Goal: Understand process/instructions

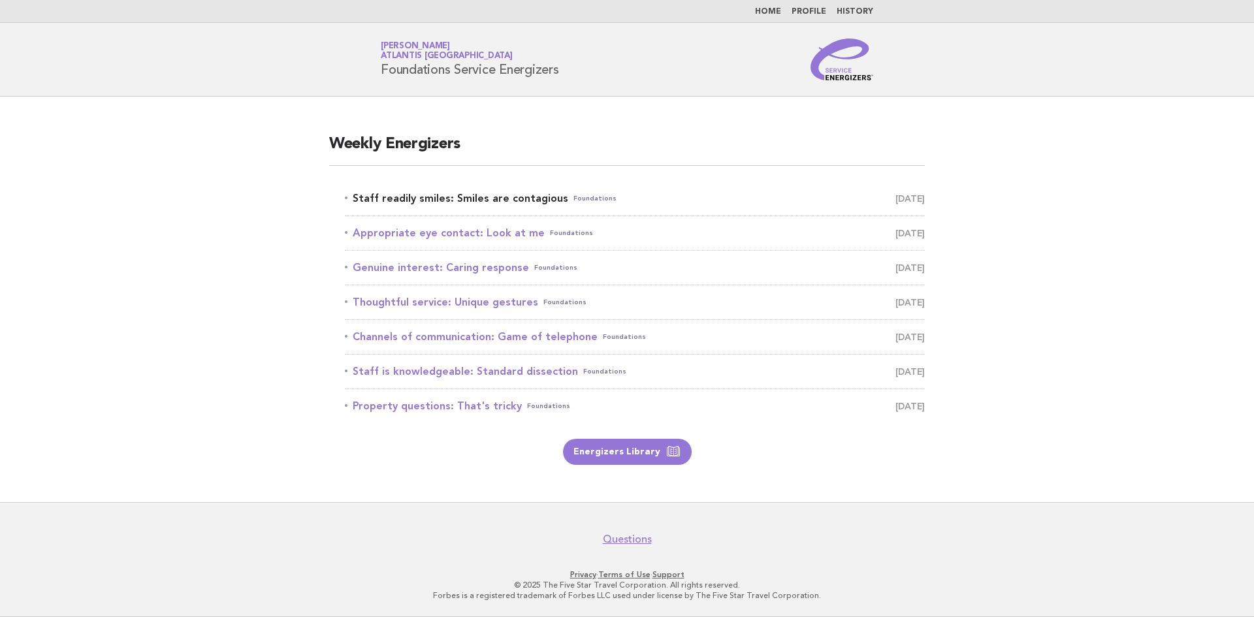
click at [449, 199] on link "Staff readily smiles: Smiles are contagious Foundations August 25" at bounding box center [635, 198] width 580 height 18
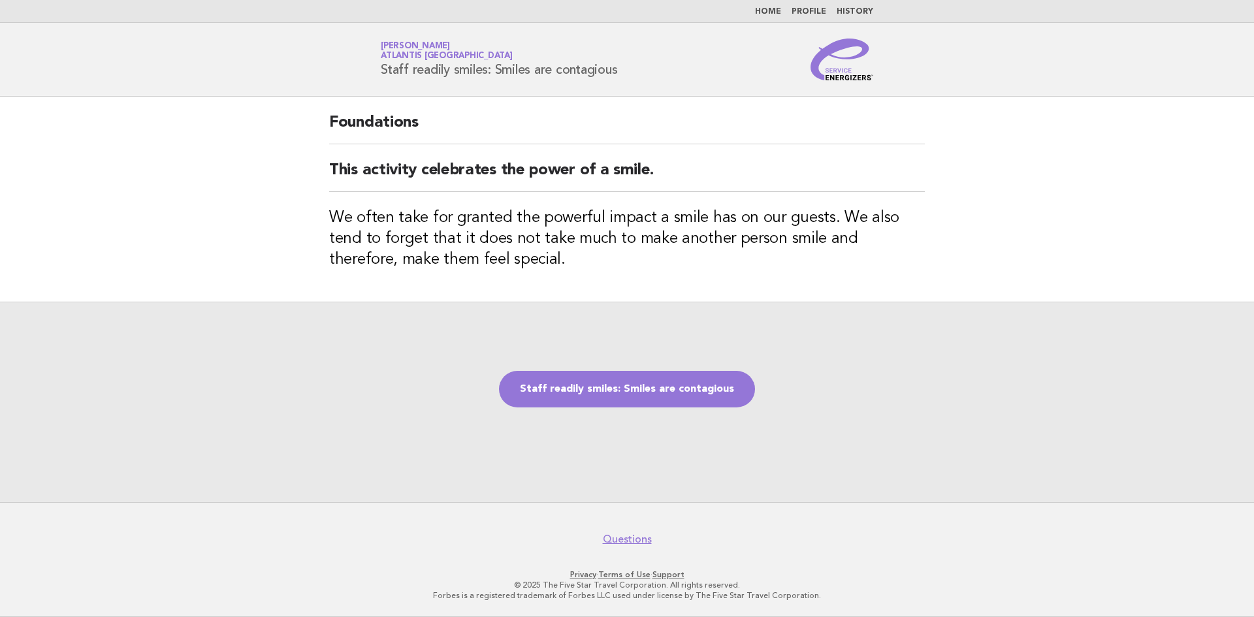
click at [734, 240] on h3 "We often take for granted the powerful impact a smile has on our guests. We als…" at bounding box center [627, 239] width 596 height 63
click at [630, 389] on link "Staff readily smiles: Smiles are contagious" at bounding box center [627, 389] width 256 height 37
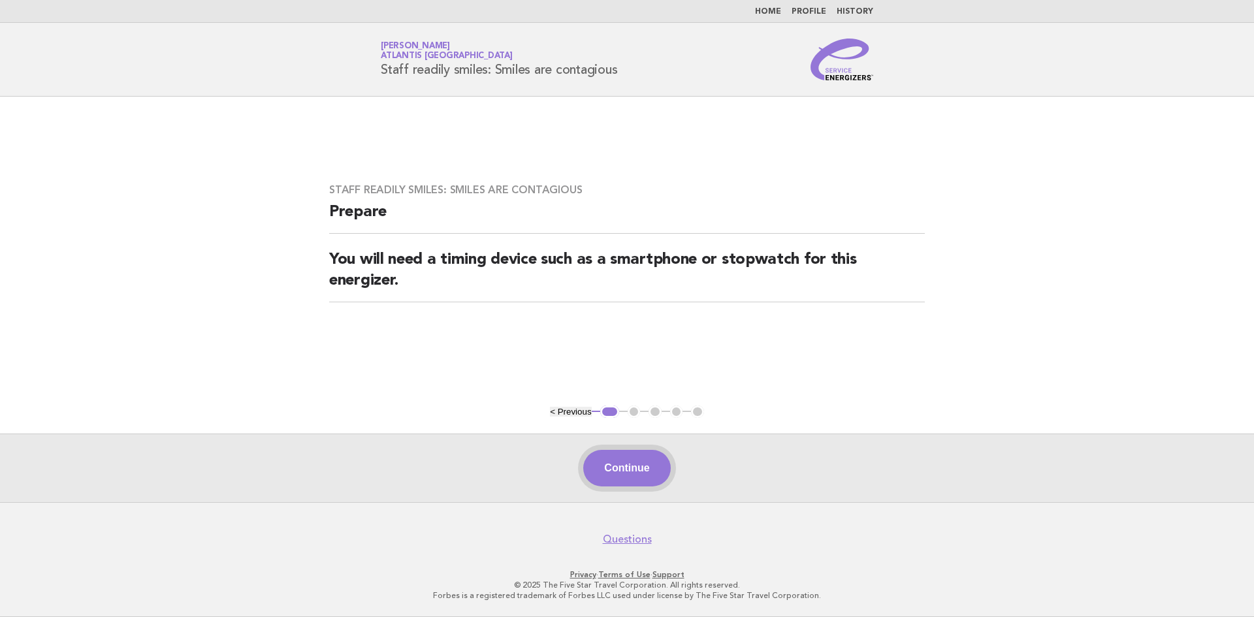
click at [634, 474] on button "Continue" at bounding box center [626, 468] width 87 height 37
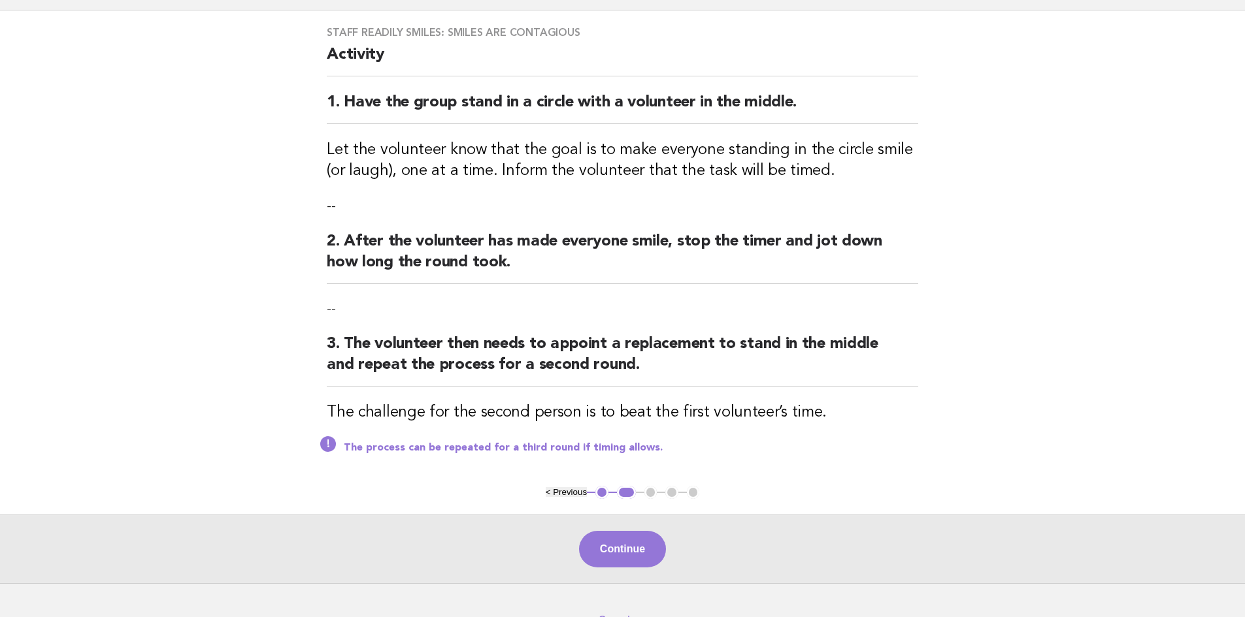
scroll to position [65, 0]
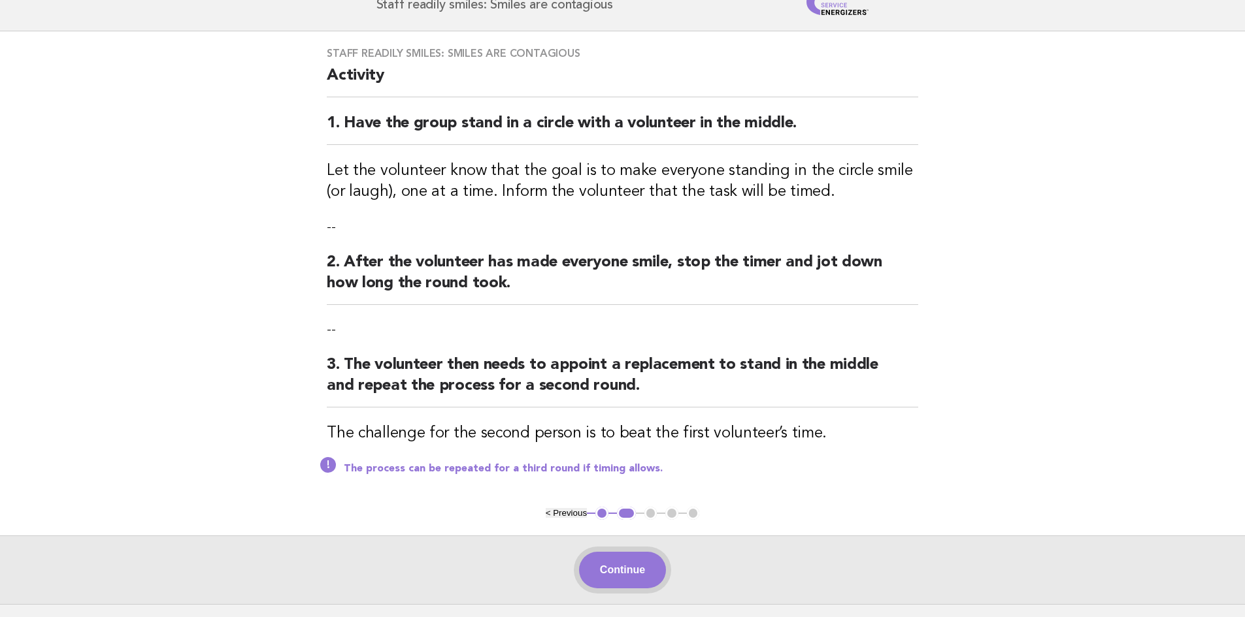
click at [645, 581] on button "Continue" at bounding box center [622, 570] width 87 height 37
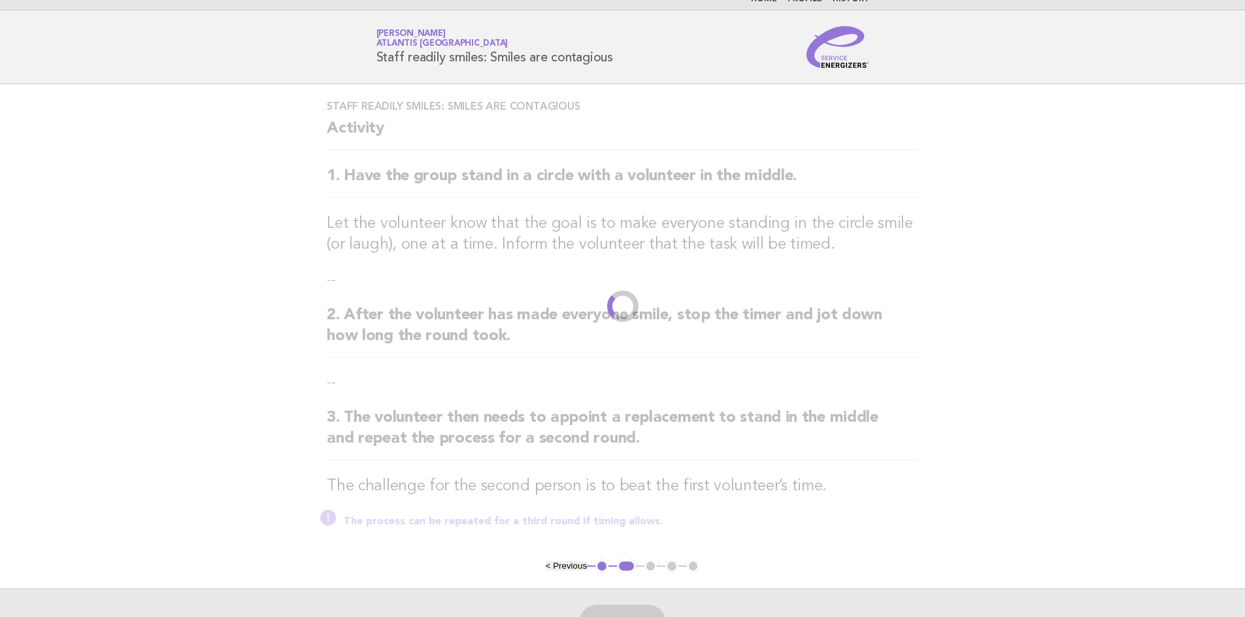
scroll to position [0, 0]
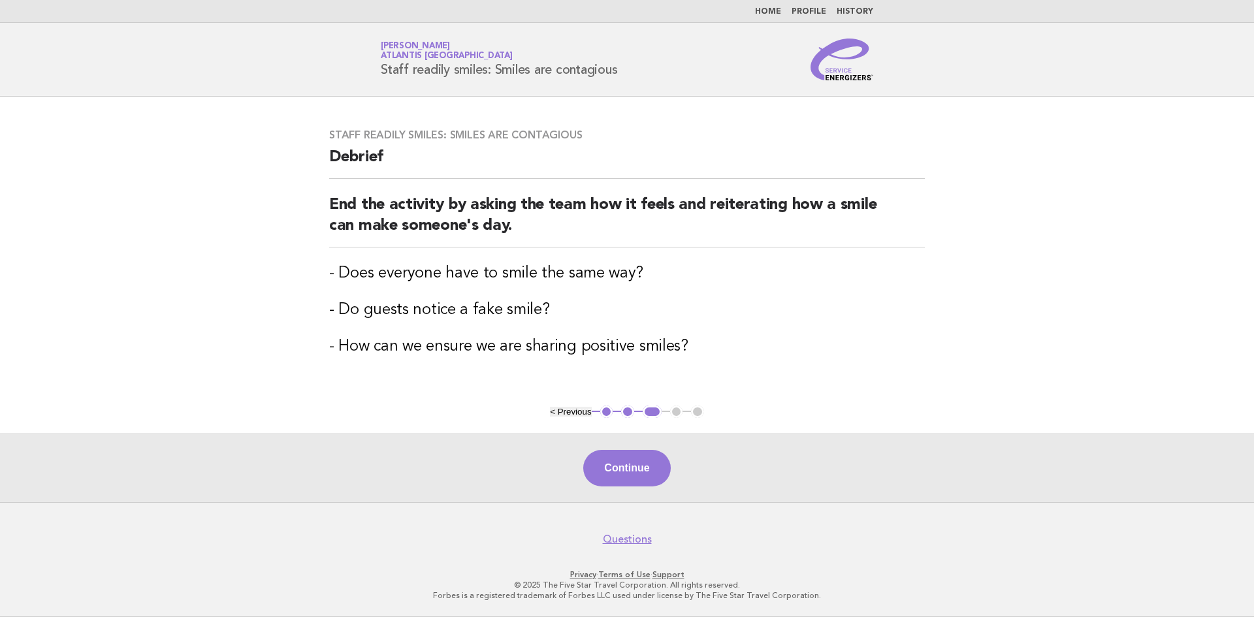
click at [629, 415] on button "2" at bounding box center [627, 412] width 13 height 13
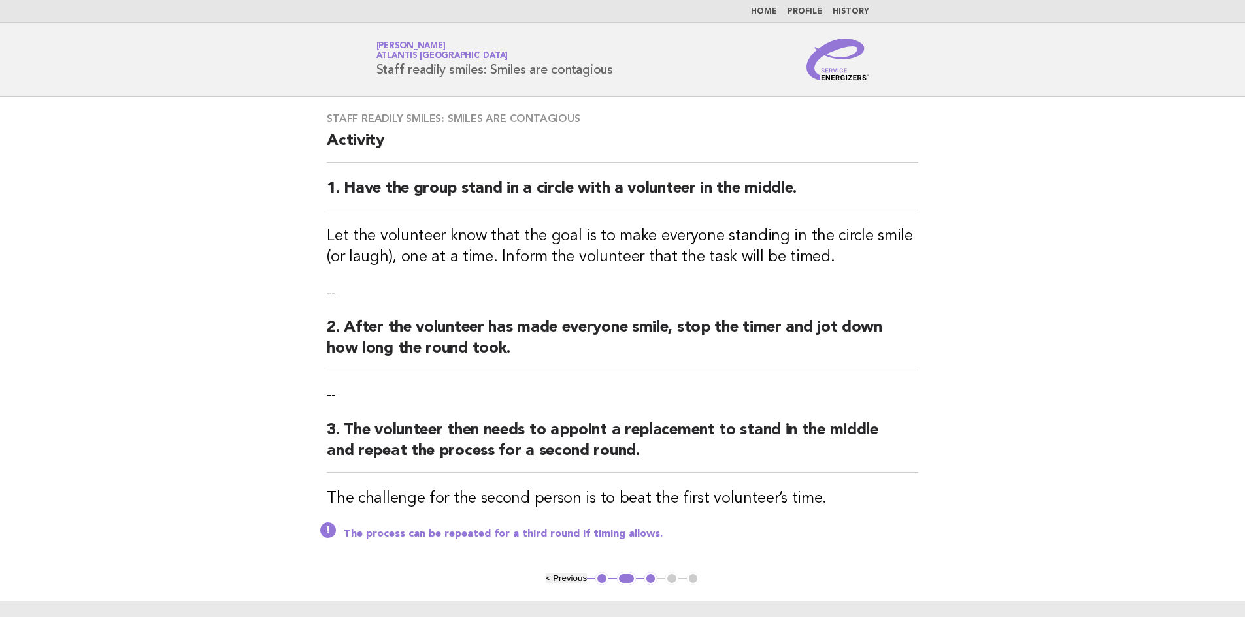
click at [602, 578] on button "1" at bounding box center [601, 578] width 13 height 13
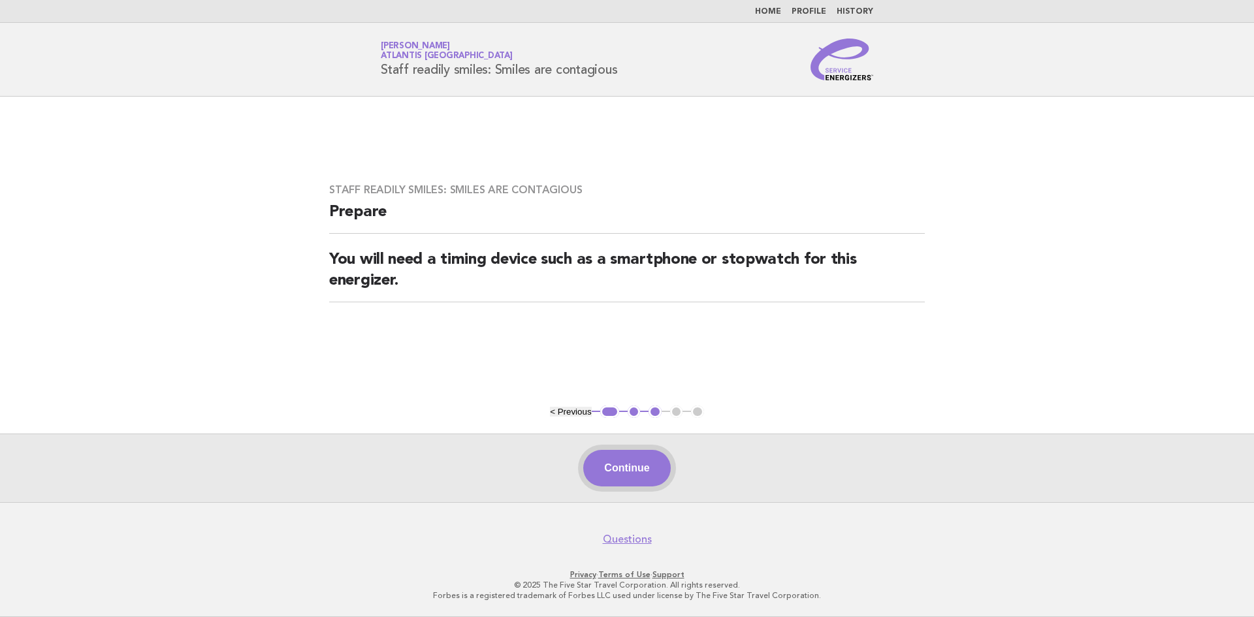
click at [603, 462] on button "Continue" at bounding box center [626, 468] width 87 height 37
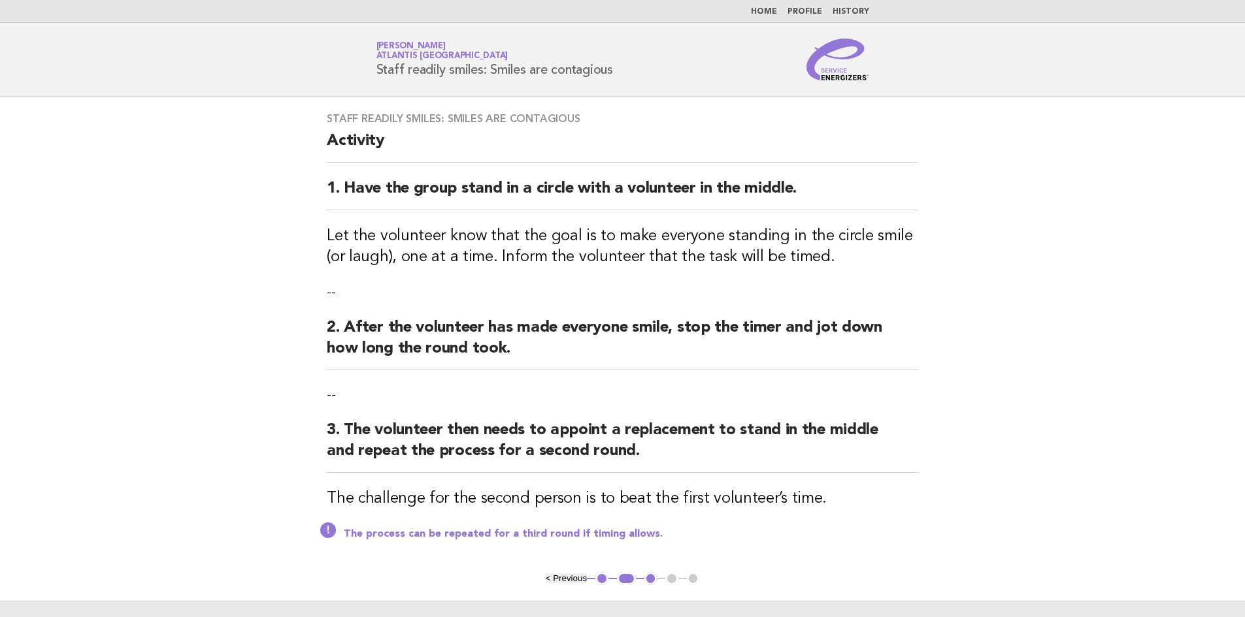
click at [654, 581] on button "3" at bounding box center [650, 578] width 13 height 13
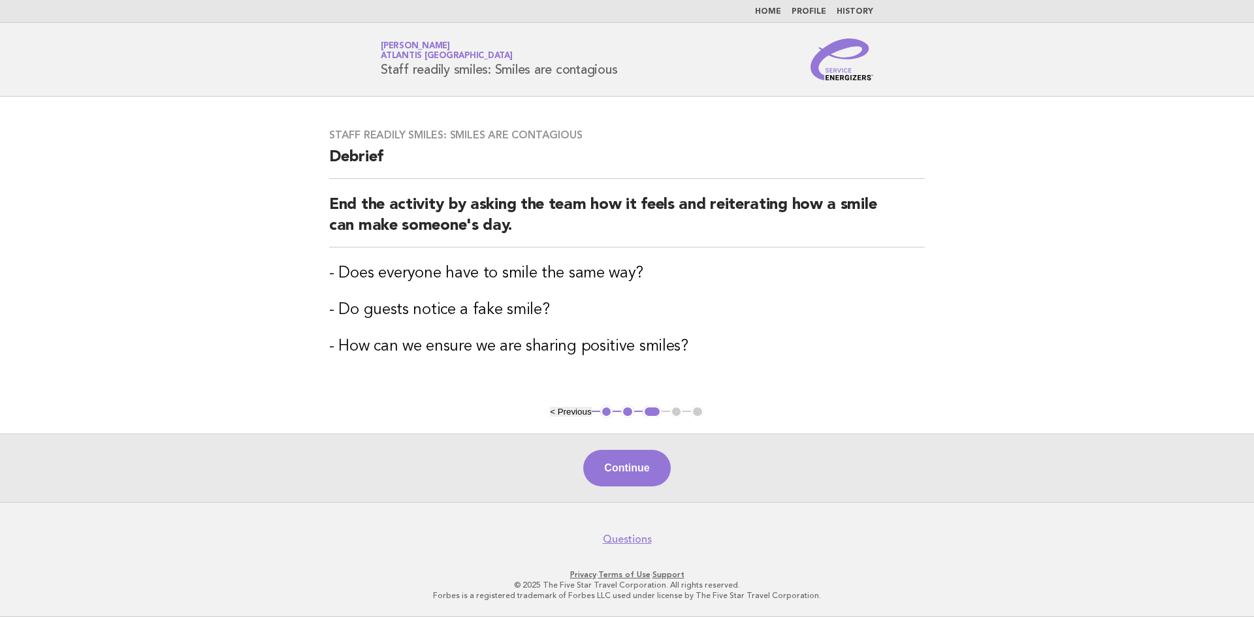
click at [627, 416] on button "2" at bounding box center [627, 412] width 13 height 13
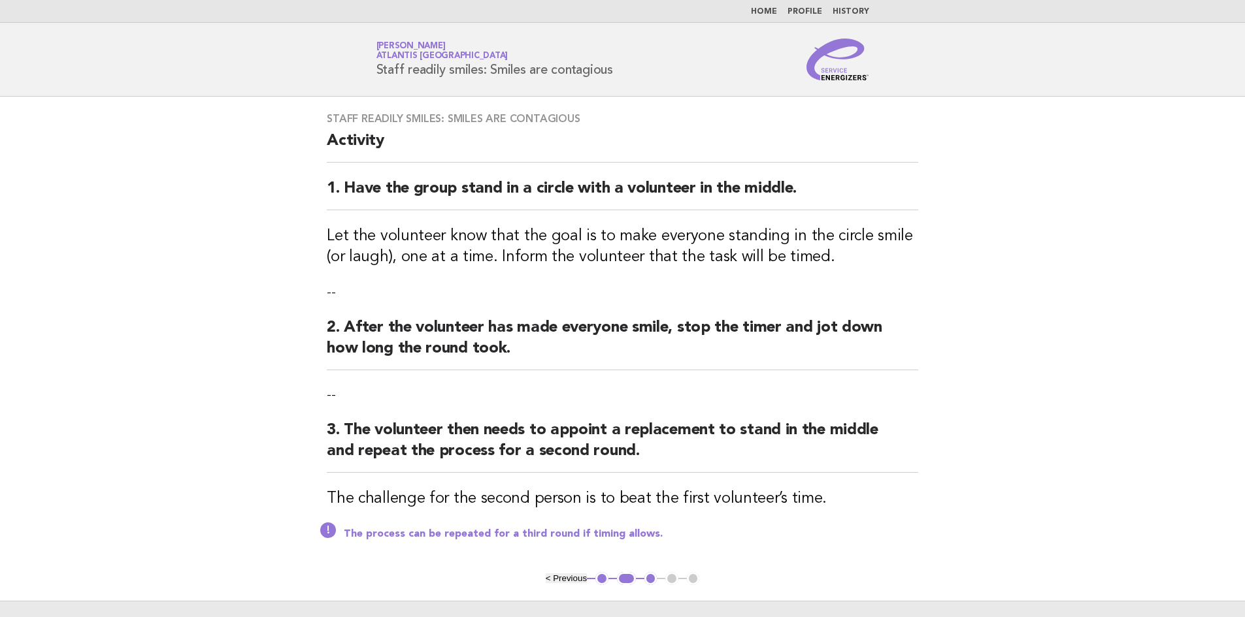
click at [1005, 538] on main "Staff readily smiles: Smiles are contagious Activity 1. Have the group stand in…" at bounding box center [622, 383] width 1245 height 573
click at [672, 578] on ul "< Previous 1 2 3 4 5" at bounding box center [623, 578] width 154 height 13
click at [653, 583] on button "3" at bounding box center [650, 578] width 13 height 13
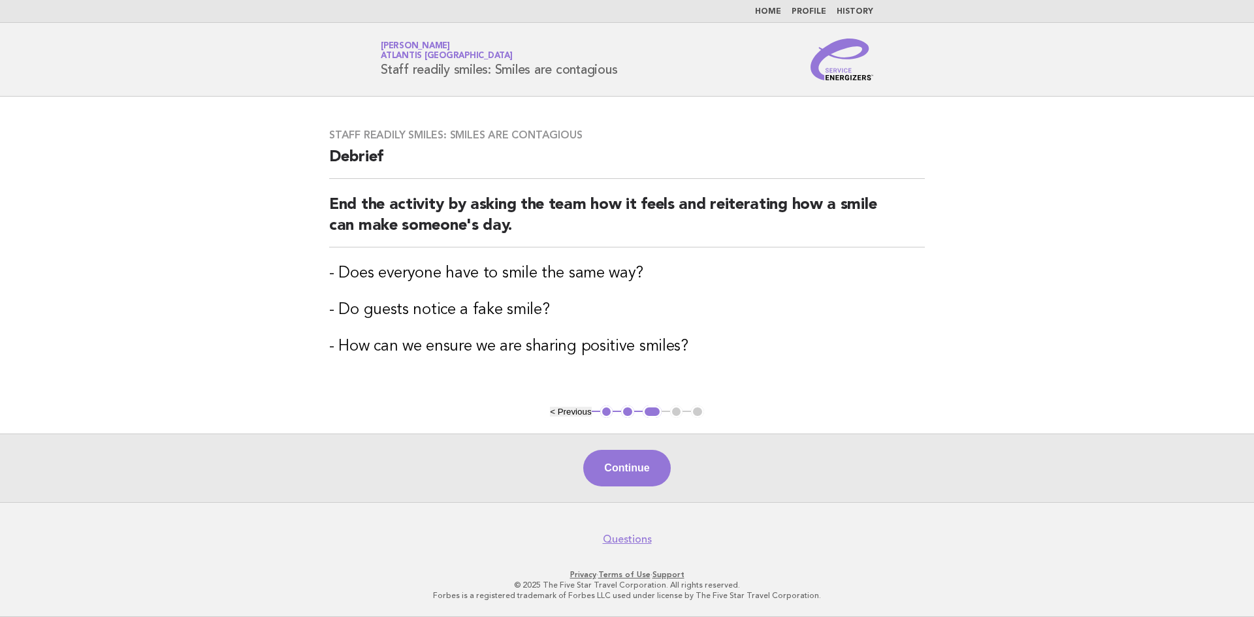
click at [829, 546] on nav "Questions" at bounding box center [627, 532] width 1254 height 27
click at [675, 412] on ul "< Previous 1 2 3 4 5" at bounding box center [627, 412] width 154 height 13
click at [647, 470] on button "Continue" at bounding box center [626, 468] width 87 height 37
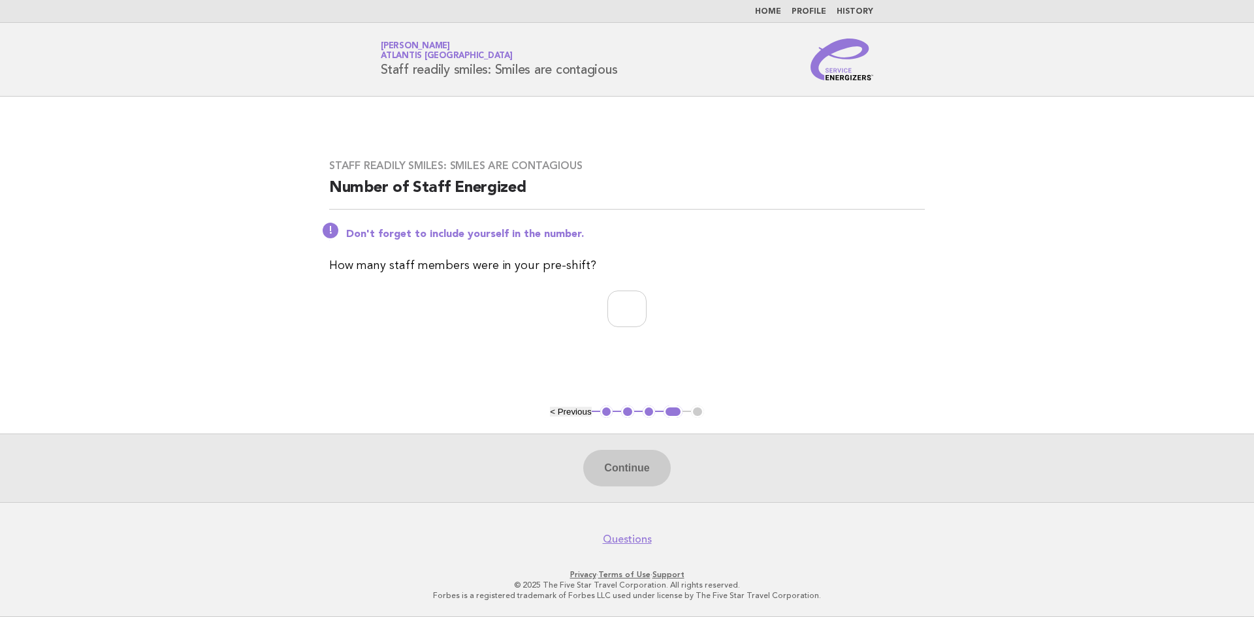
click at [606, 415] on button "1" at bounding box center [606, 412] width 13 height 13
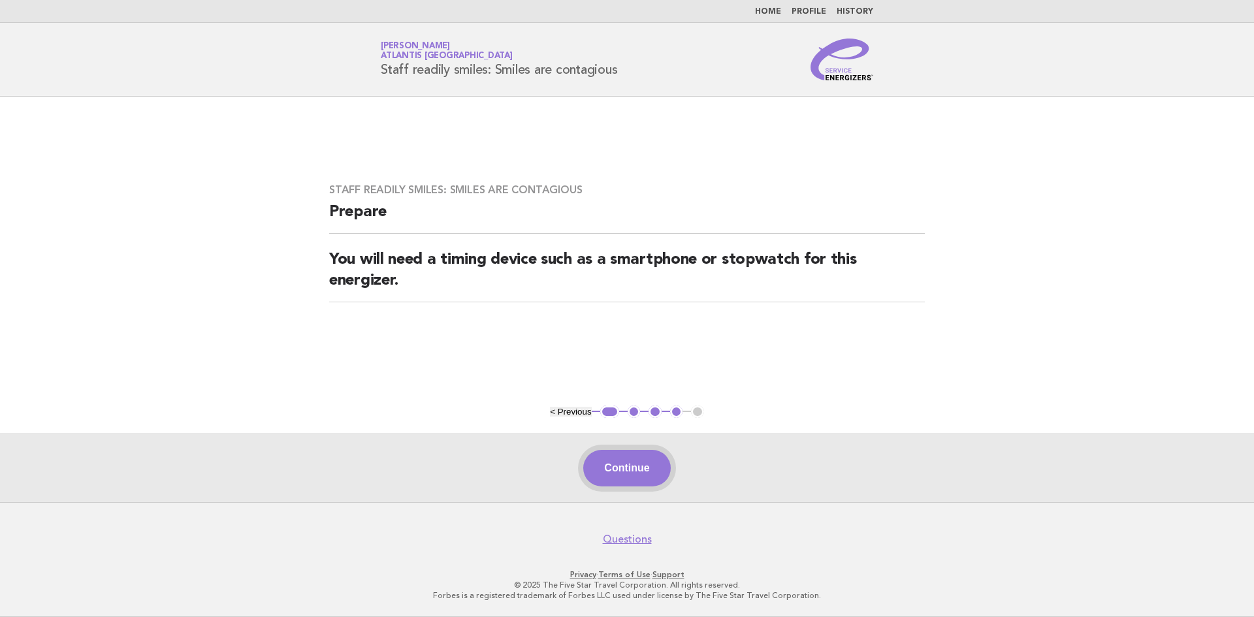
click at [632, 466] on button "Continue" at bounding box center [626, 468] width 87 height 37
